Goal: Navigation & Orientation: Find specific page/section

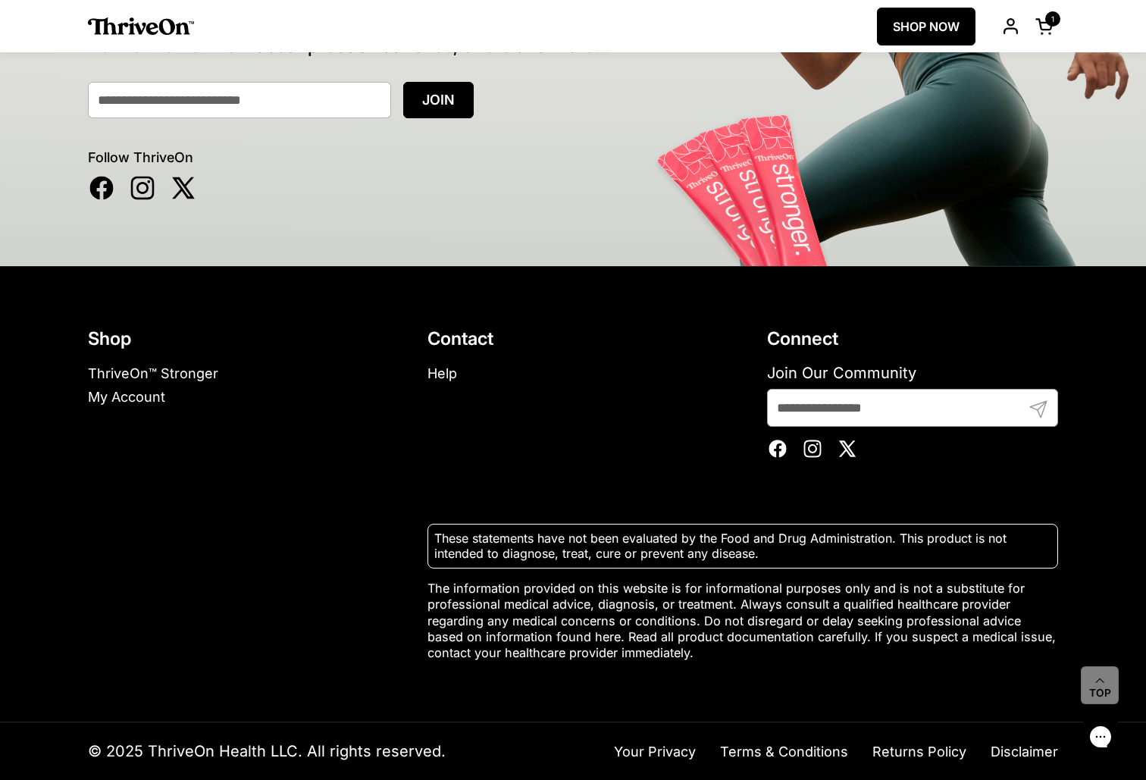
scroll to position [9517, 0]
click at [443, 372] on link "Help" at bounding box center [442, 373] width 30 height 16
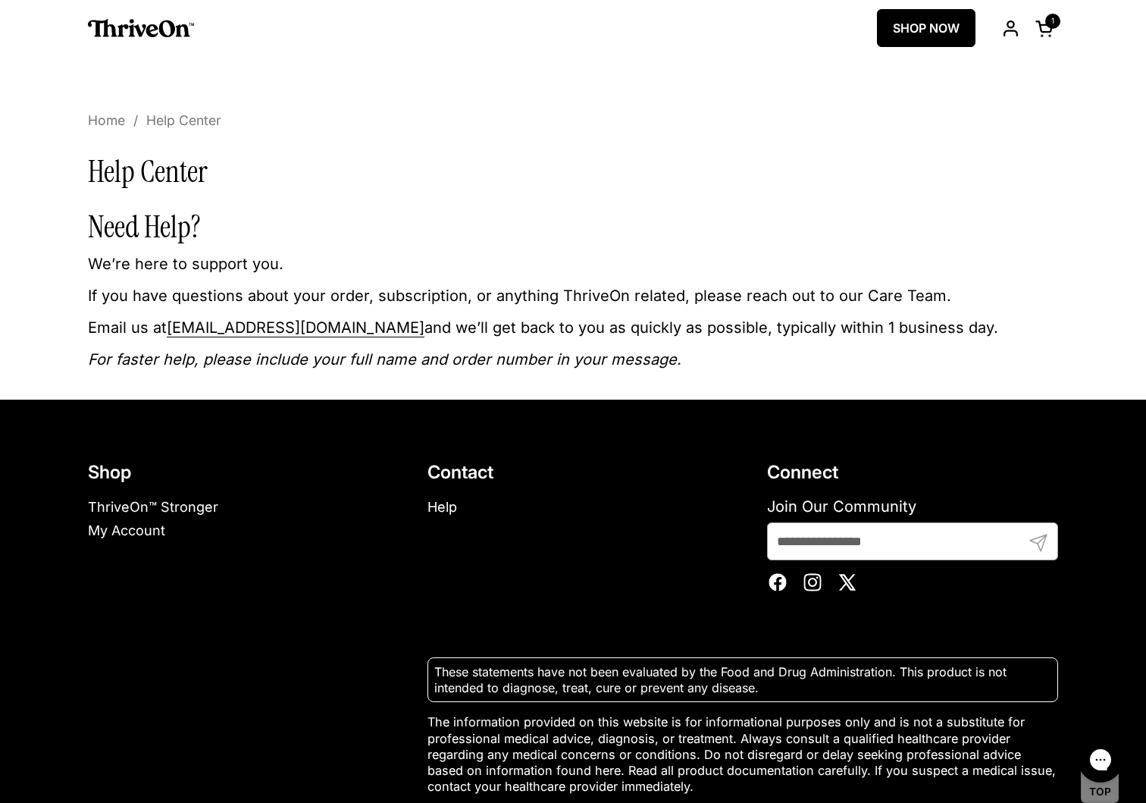
click at [152, 17] on div "ThriveOn SHOP NOW Open cart 1 Open menu" at bounding box center [577, 28] width 978 height 56
click at [152, 27] on img at bounding box center [141, 28] width 106 height 18
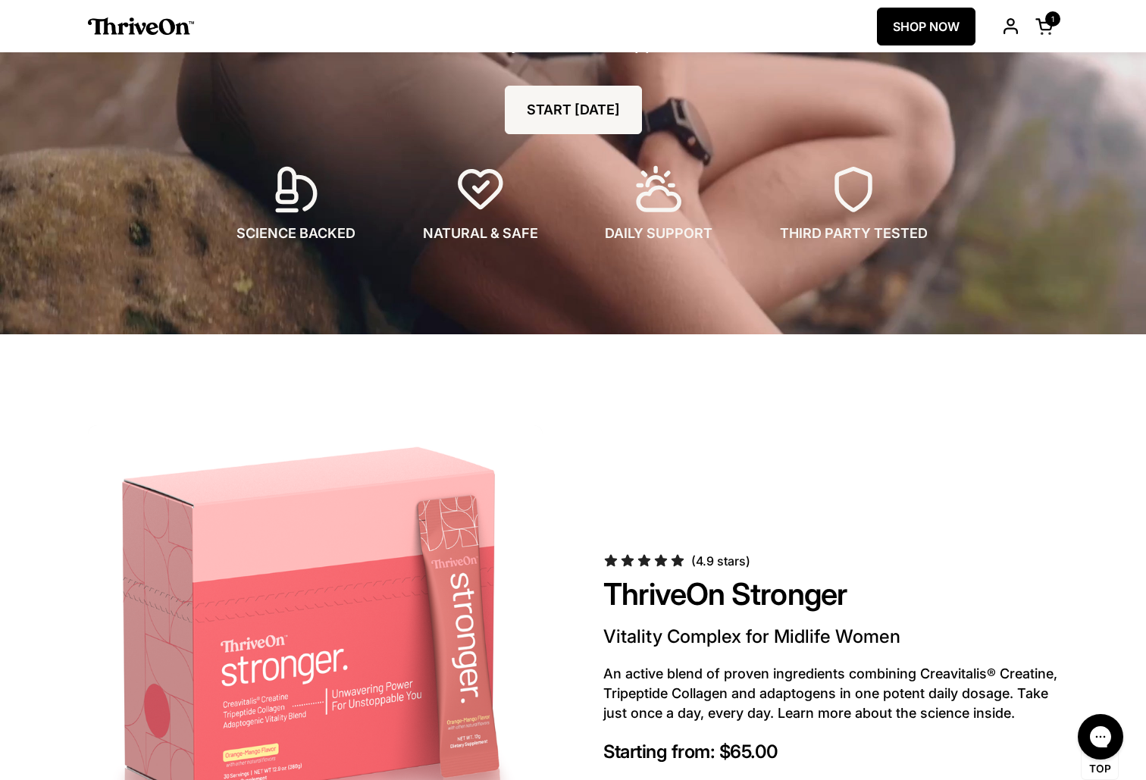
scroll to position [310, 0]
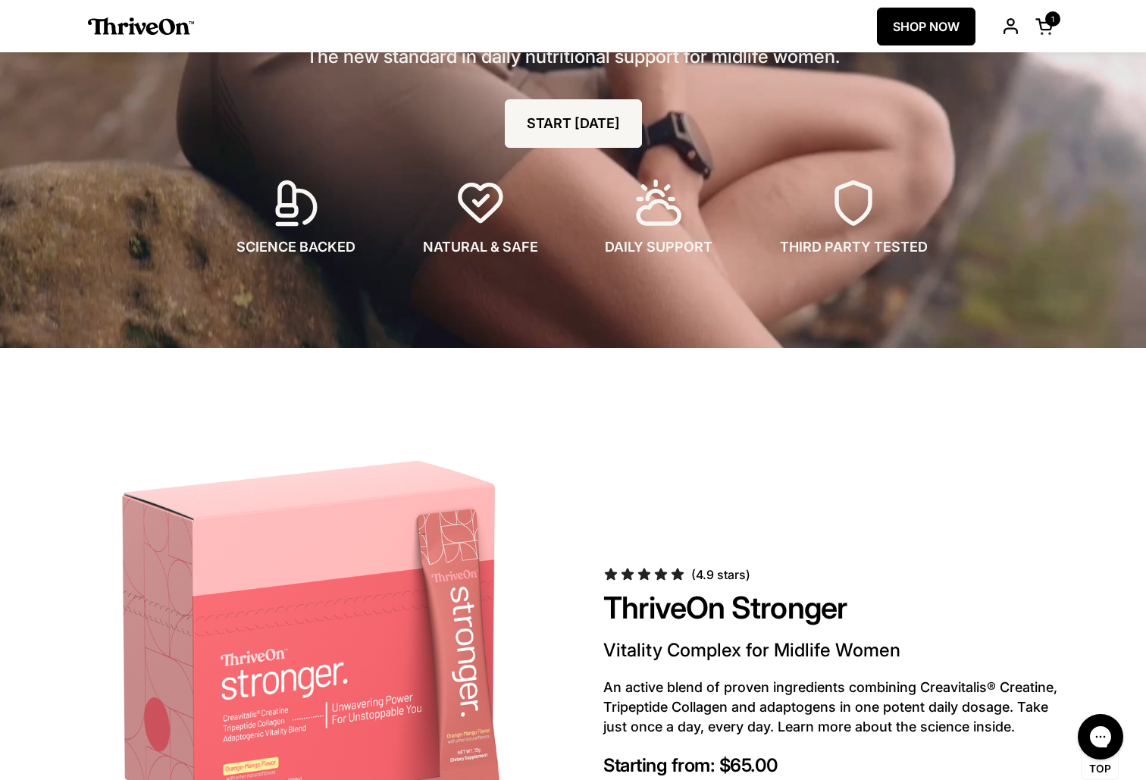
click at [1044, 25] on span at bounding box center [1044, 26] width 19 height 19
